Goal: Task Accomplishment & Management: Manage account settings

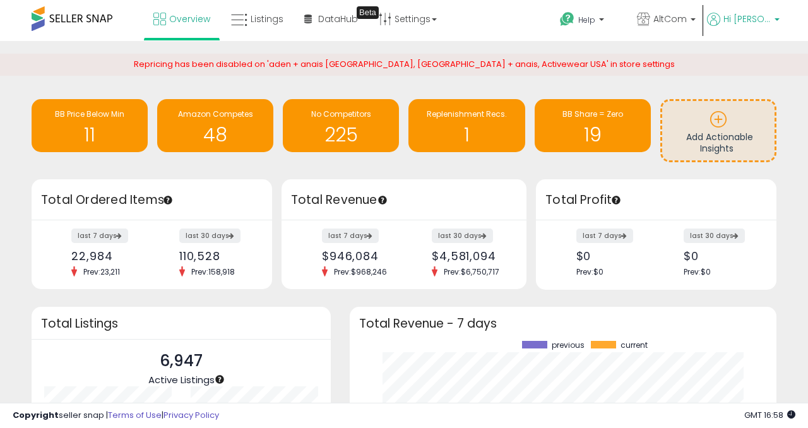
click at [758, 31] on link "Hi [PERSON_NAME]" at bounding box center [743, 27] width 73 height 28
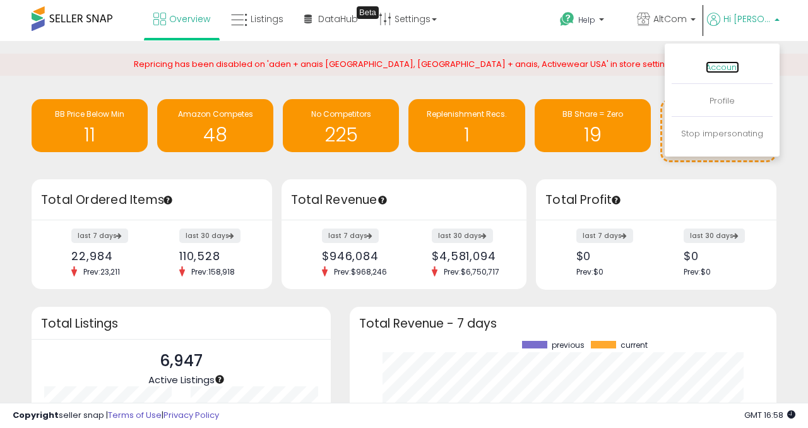
click at [722, 66] on link "Account" at bounding box center [722, 67] width 33 height 12
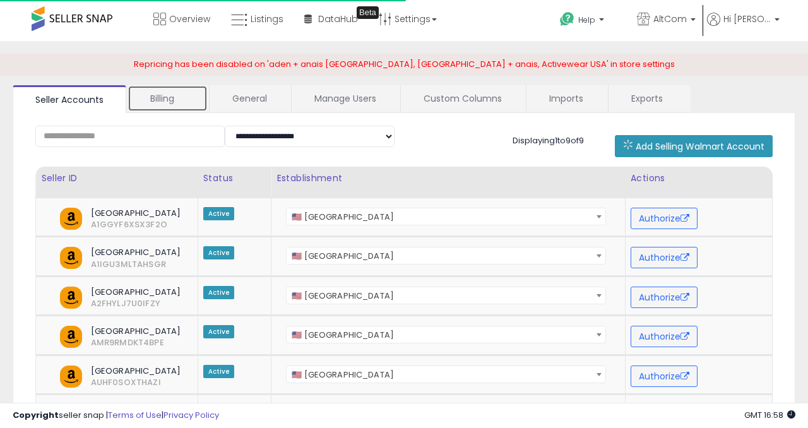
click at [172, 107] on link "Billing" at bounding box center [168, 98] width 80 height 27
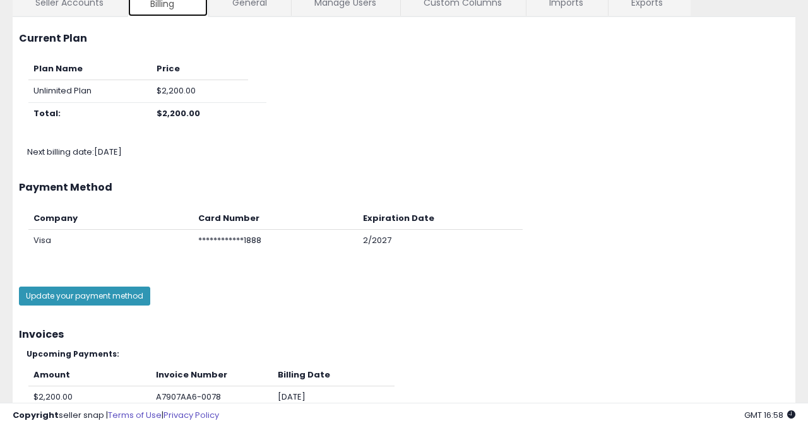
scroll to position [18, 0]
